Goal: Transaction & Acquisition: Download file/media

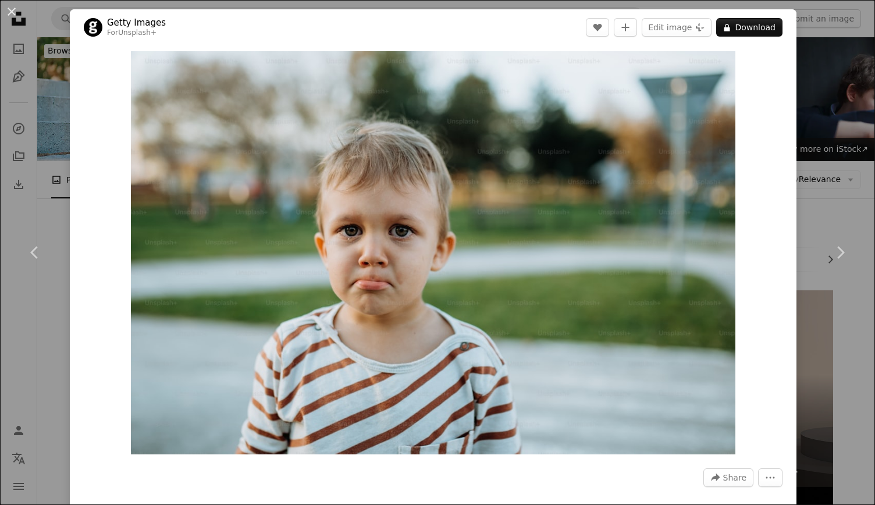
scroll to position [1786, 0]
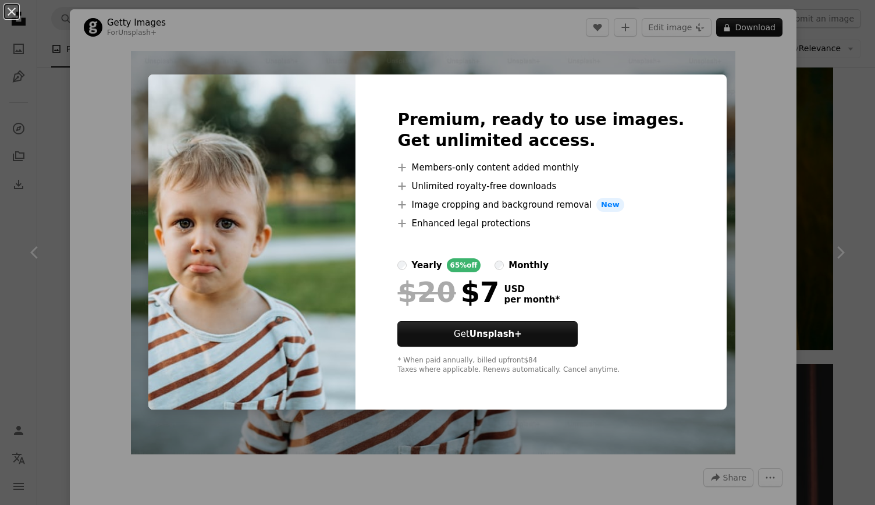
click at [718, 96] on div "An X shape Premium, ready to use images. Get unlimited access. A plus sign Memb…" at bounding box center [437, 252] width 875 height 505
